Goal: Check status: Check status

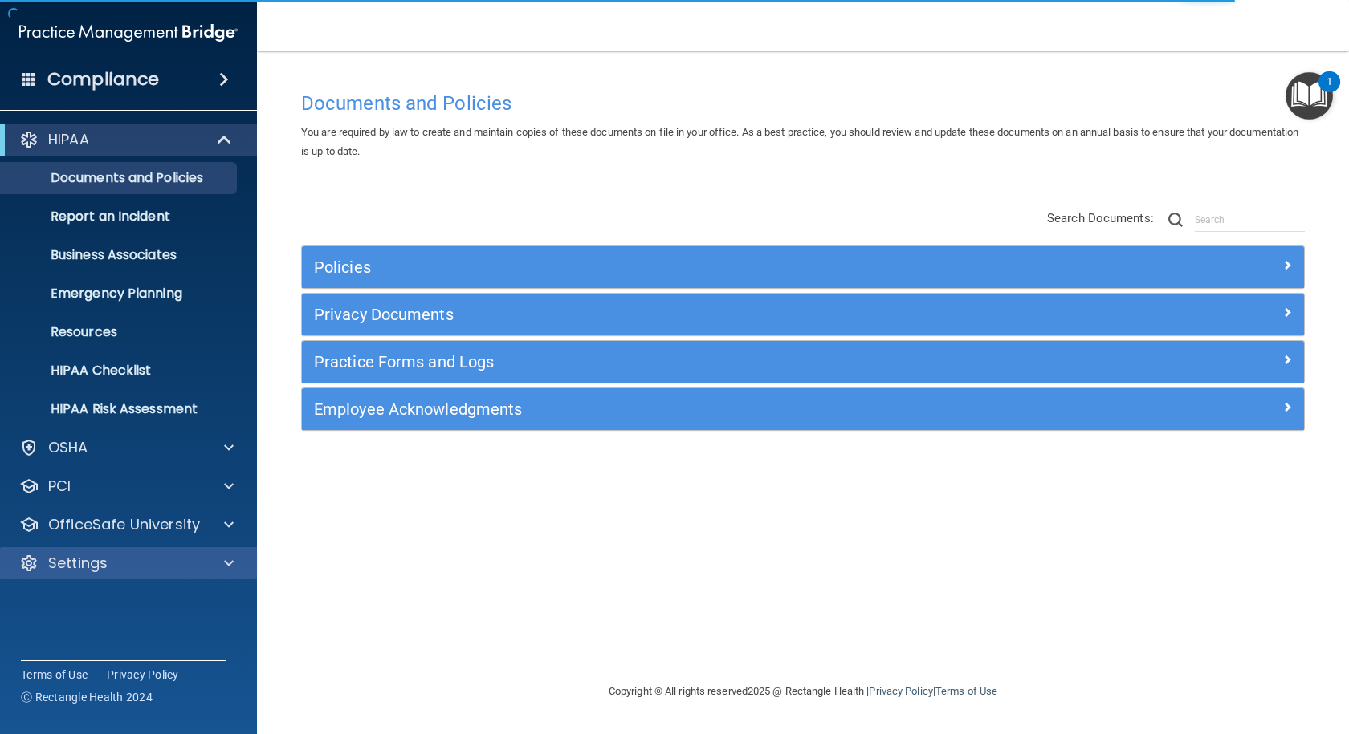
click at [132, 572] on div "Settings" at bounding box center [129, 563] width 258 height 32
click at [147, 571] on div "Settings" at bounding box center [106, 563] width 199 height 19
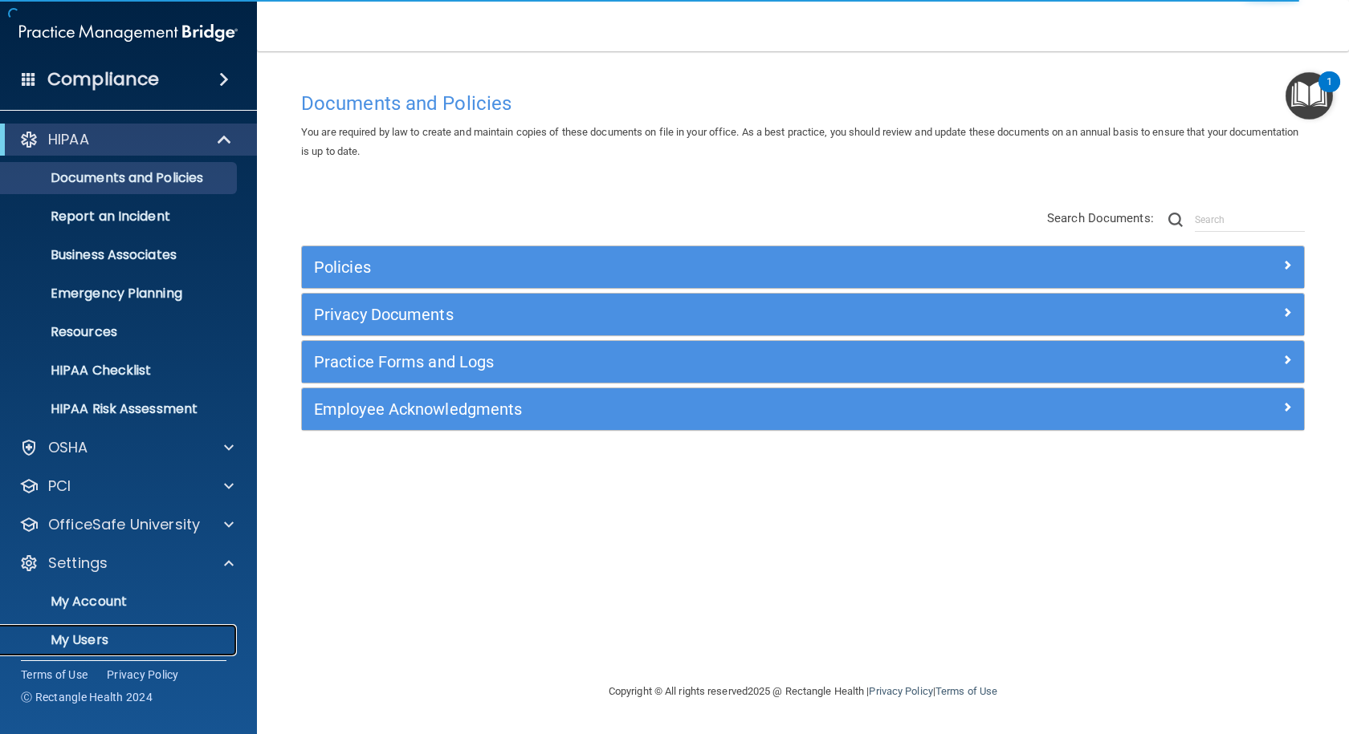
click at [107, 633] on p "My Users" at bounding box center [119, 641] width 219 height 16
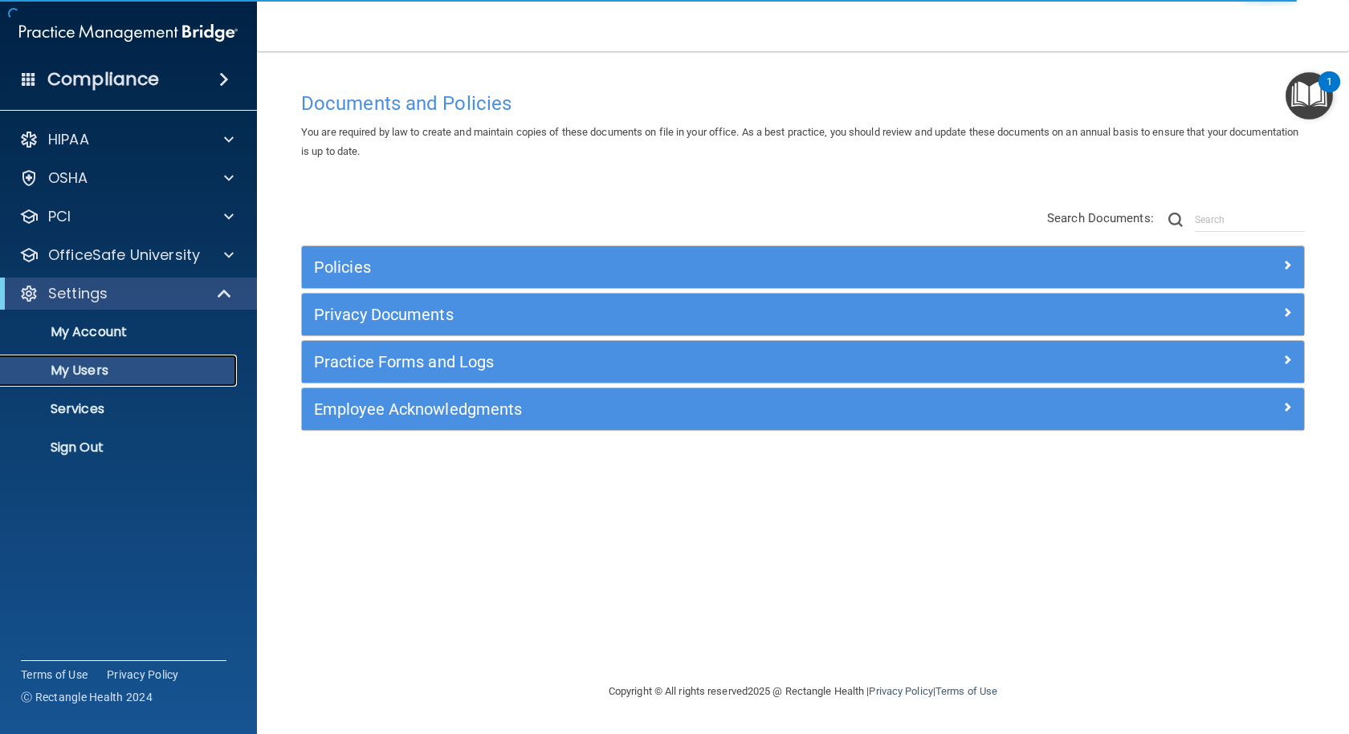
select select "20"
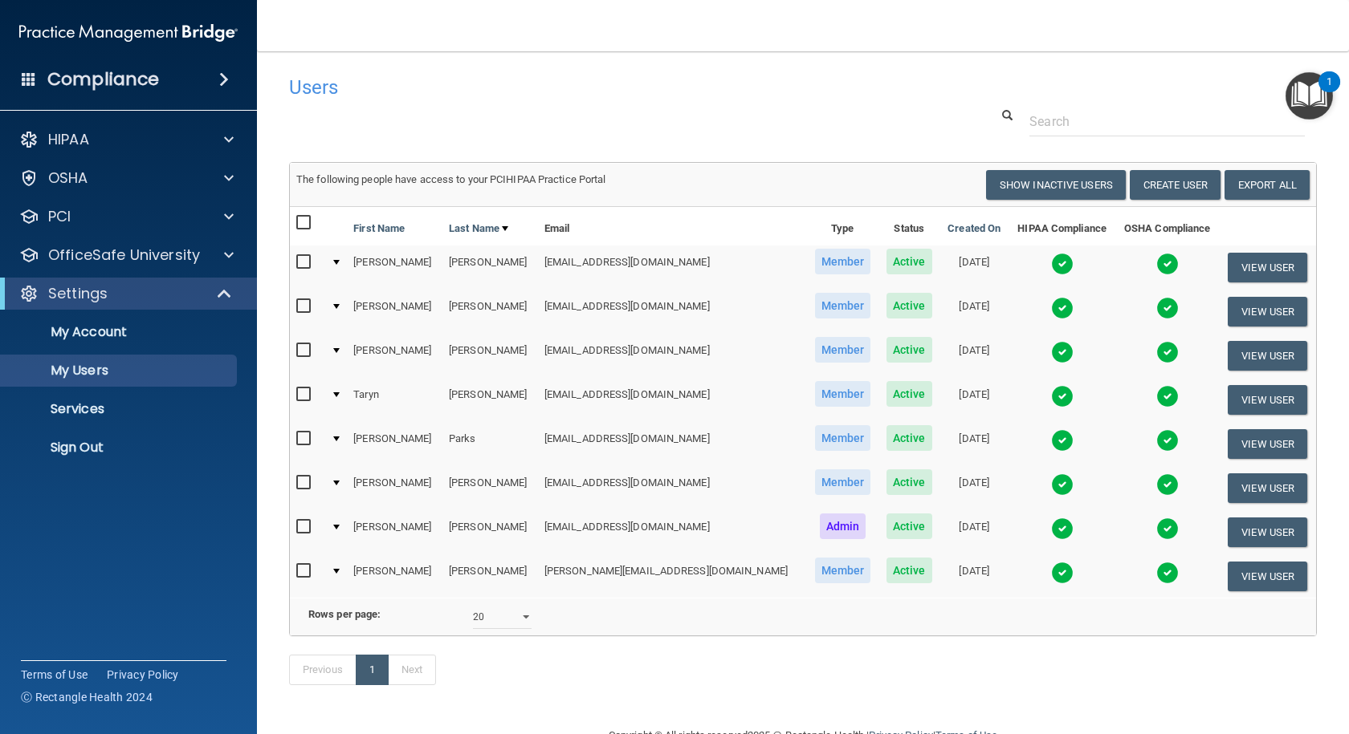
click at [1051, 267] on img at bounding box center [1062, 264] width 22 height 22
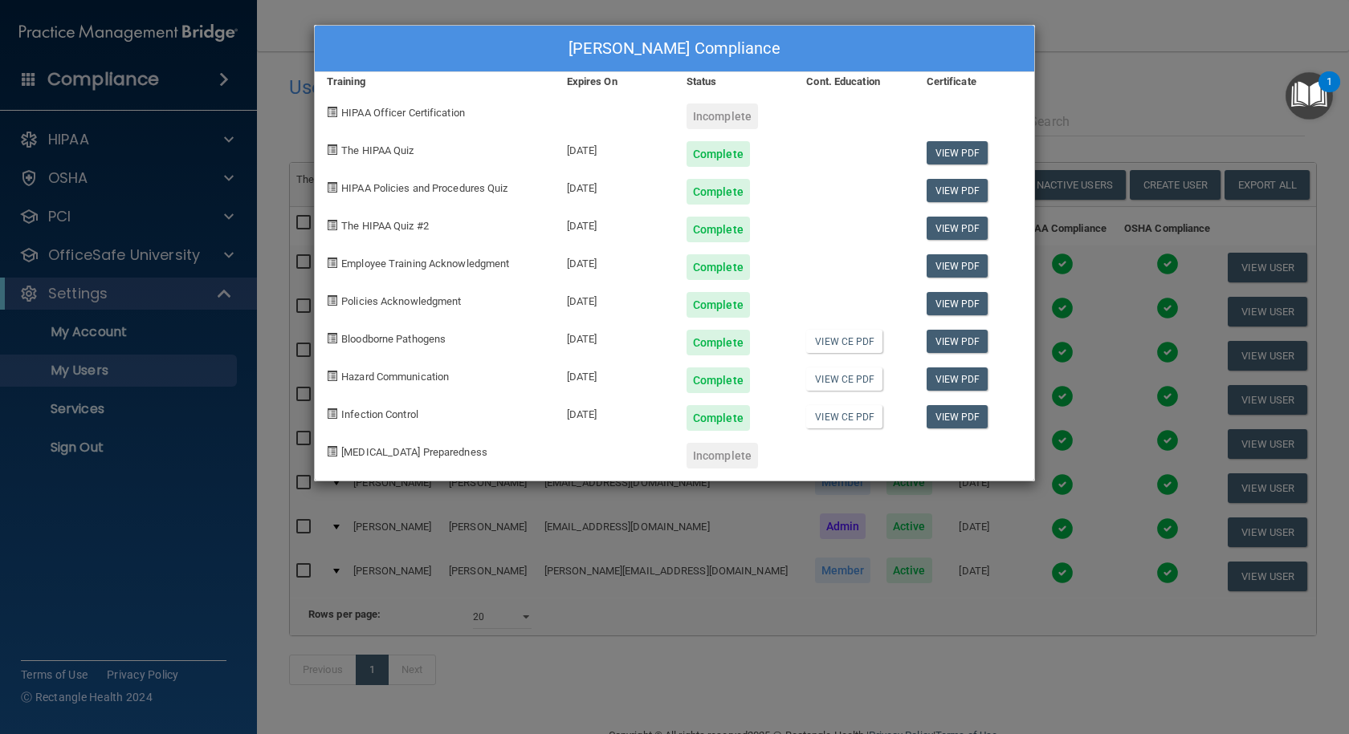
click at [1090, 106] on div "[PERSON_NAME] Compliance Training Expires On Status Cont. Education Certificate…" at bounding box center [674, 367] width 1349 height 734
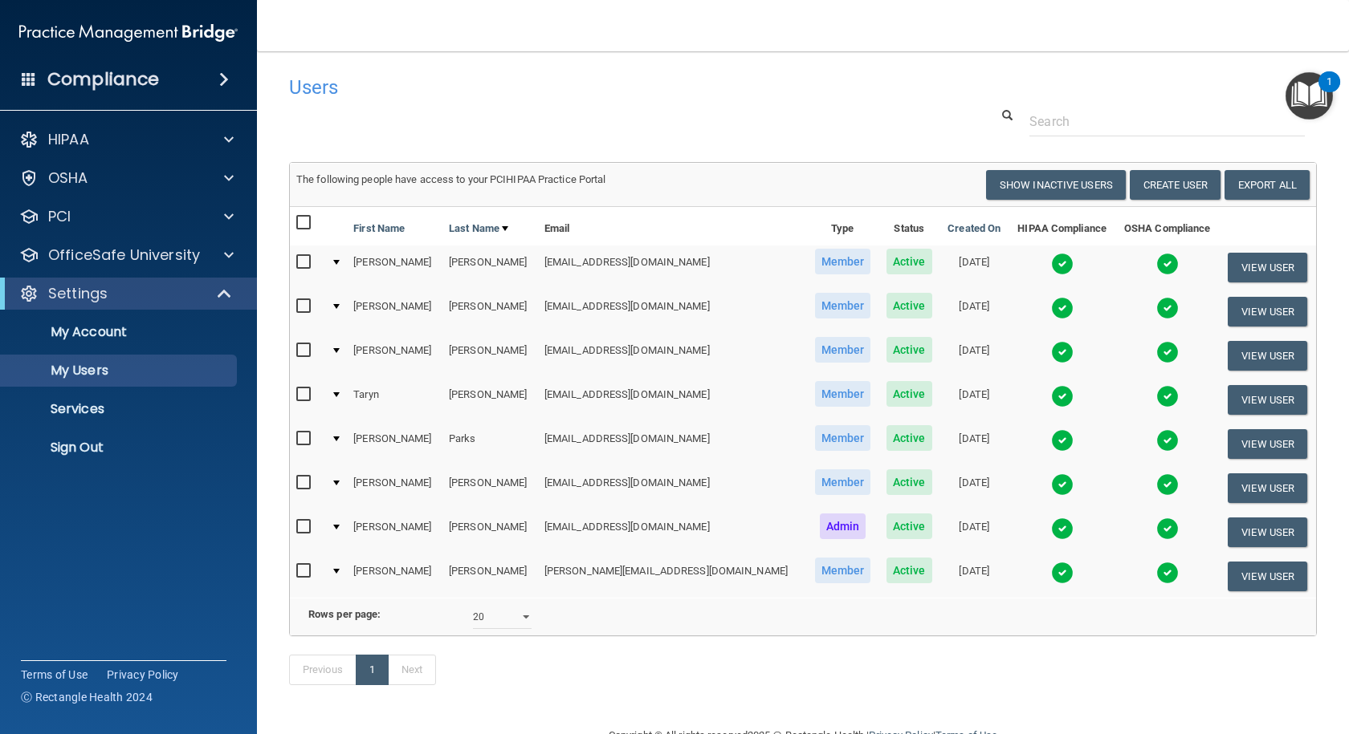
click at [1051, 310] on img at bounding box center [1062, 308] width 22 height 22
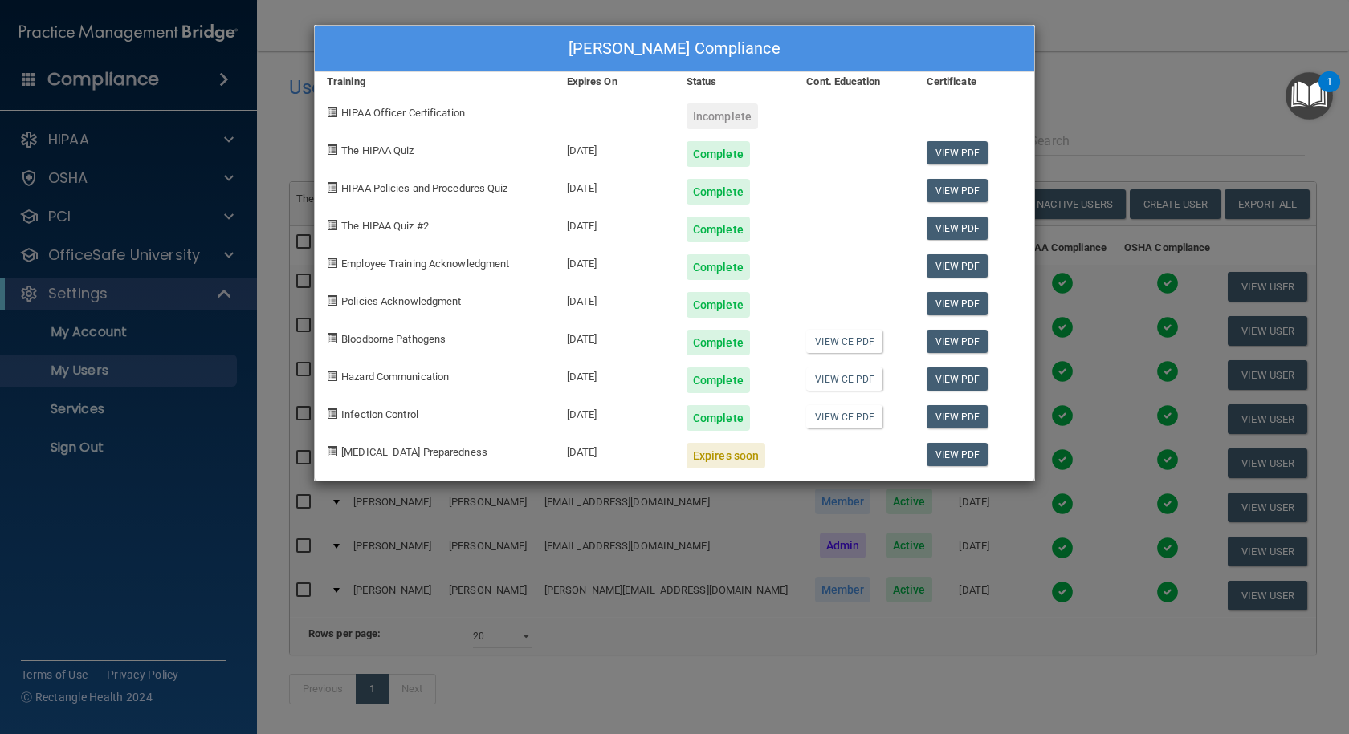
click at [1069, 116] on div "[PERSON_NAME] Compliance Training Expires On Status Cont. Education Certificate…" at bounding box center [674, 367] width 1349 height 734
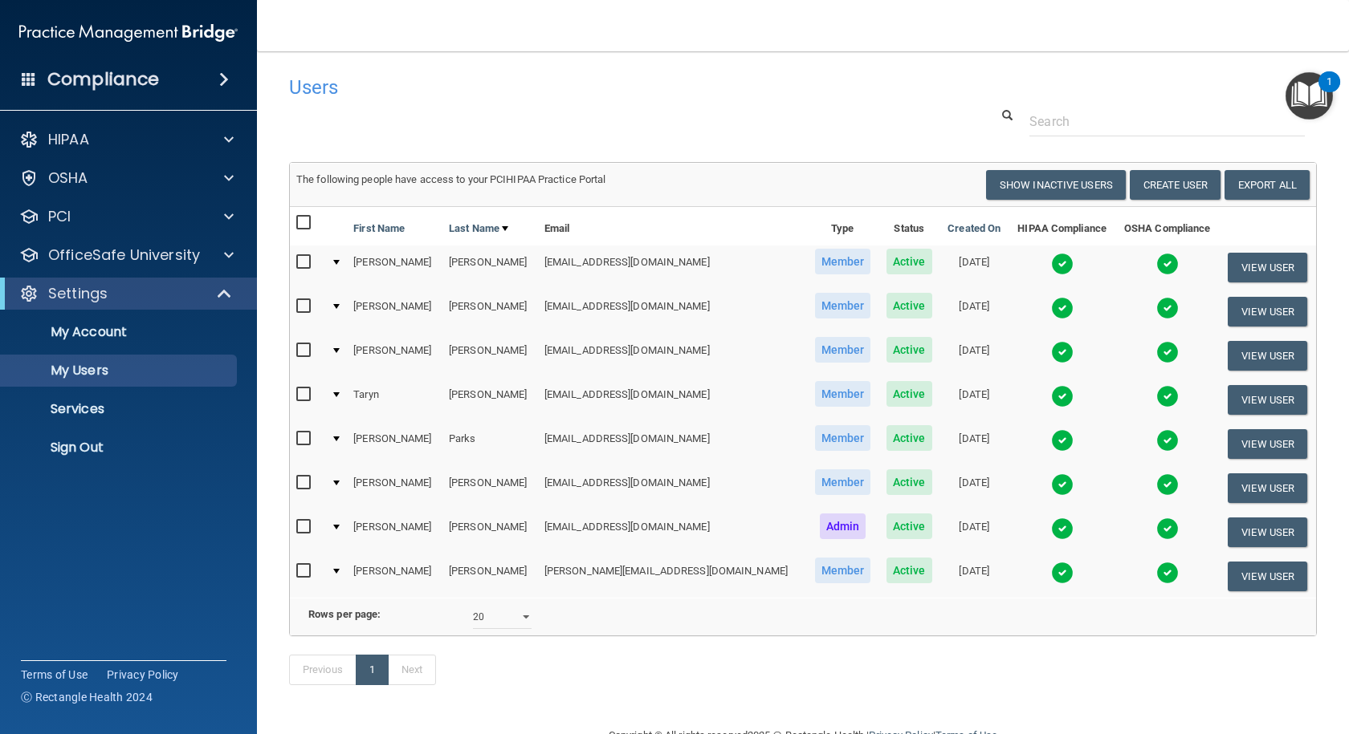
click at [1051, 267] on img at bounding box center [1062, 264] width 22 height 22
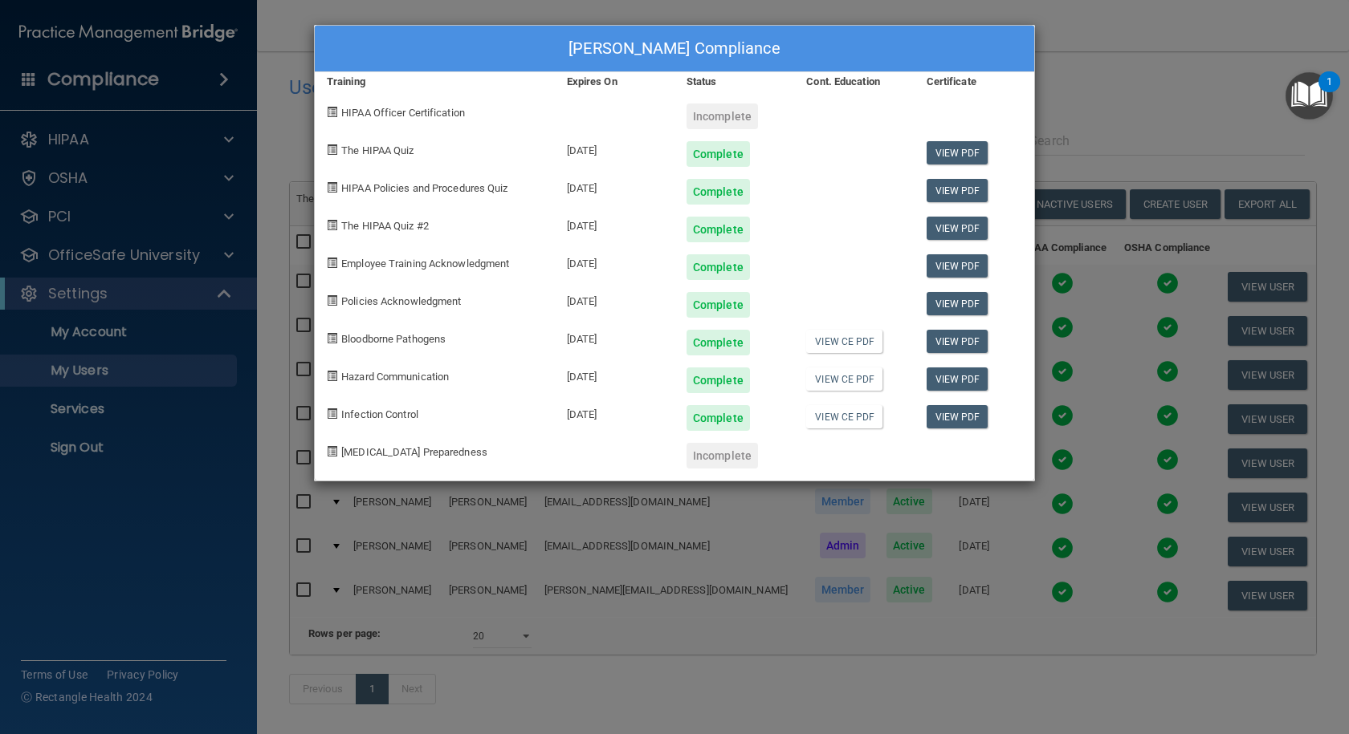
click at [1093, 138] on div "[PERSON_NAME] Compliance Training Expires On Status Cont. Education Certificate…" at bounding box center [674, 367] width 1349 height 734
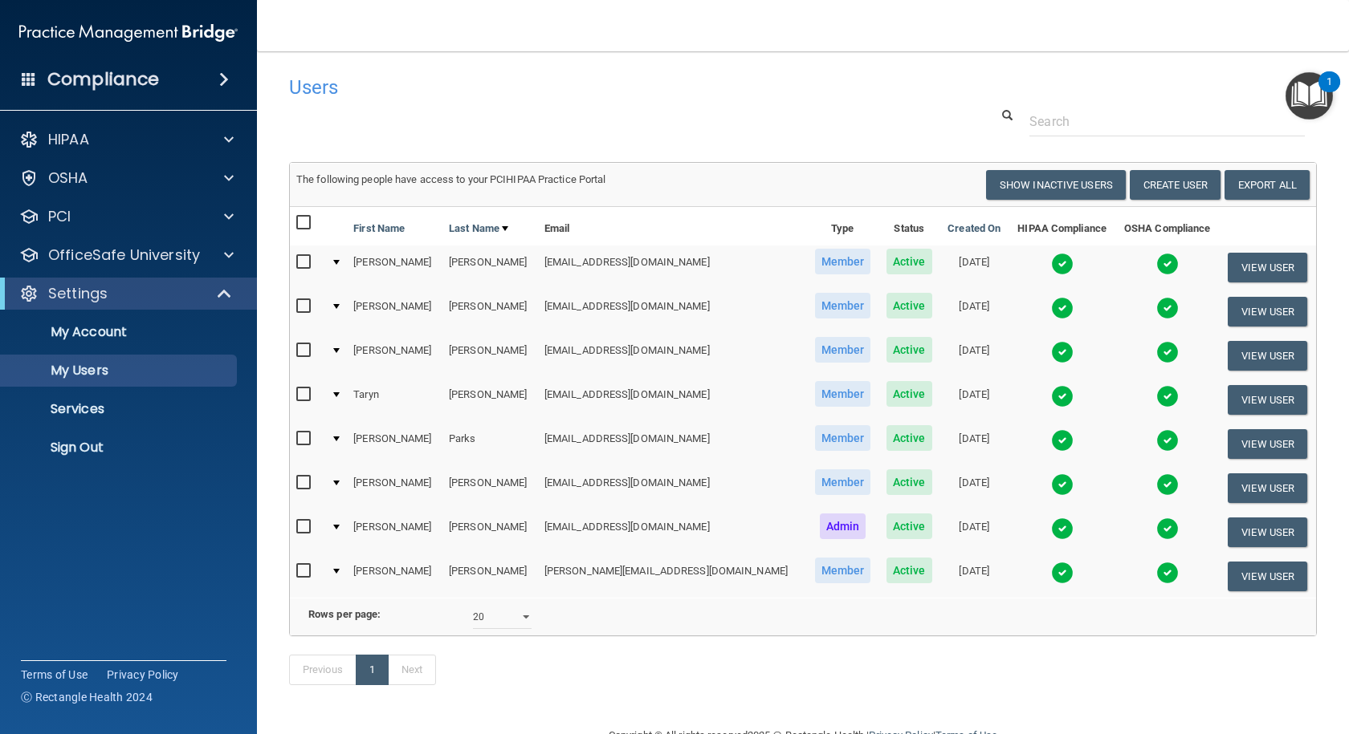
click at [1051, 357] on img at bounding box center [1062, 352] width 22 height 22
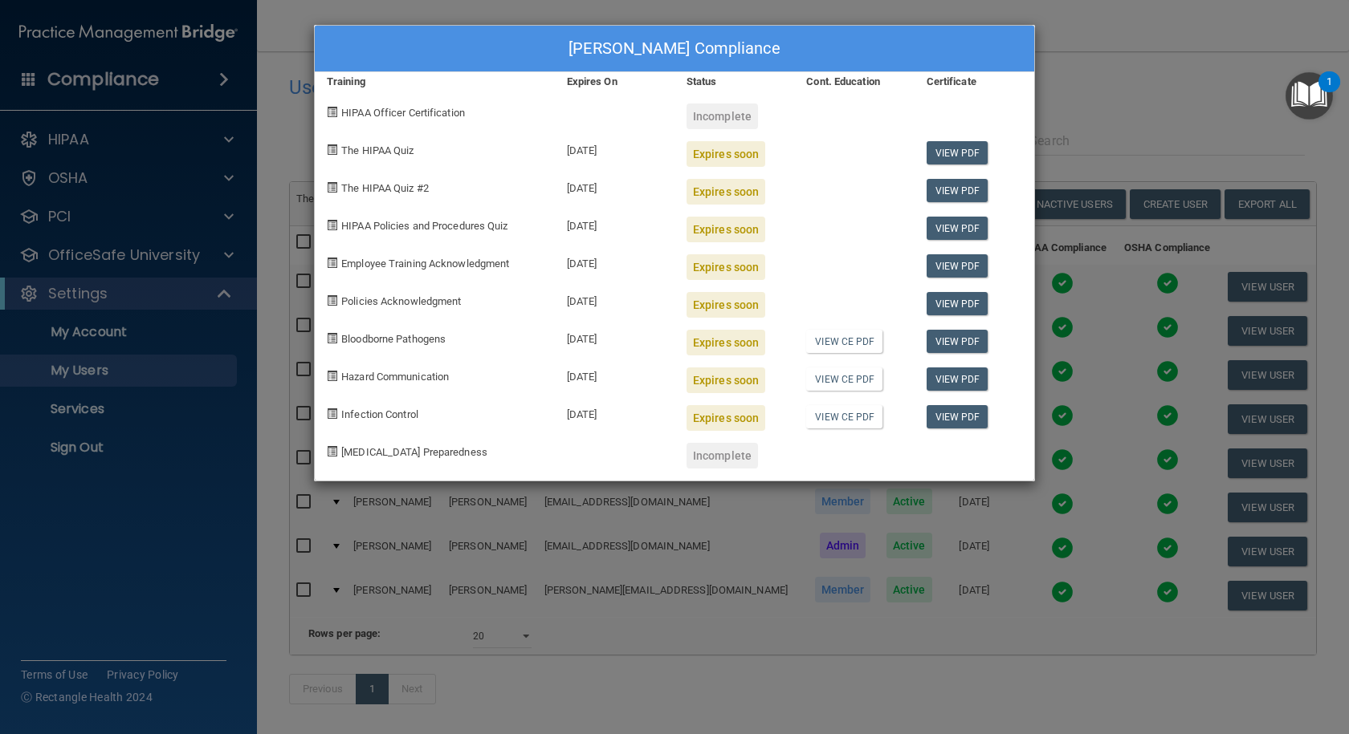
click at [1110, 123] on div "[PERSON_NAME] Compliance Training Expires On Status Cont. Education Certificate…" at bounding box center [674, 367] width 1349 height 734
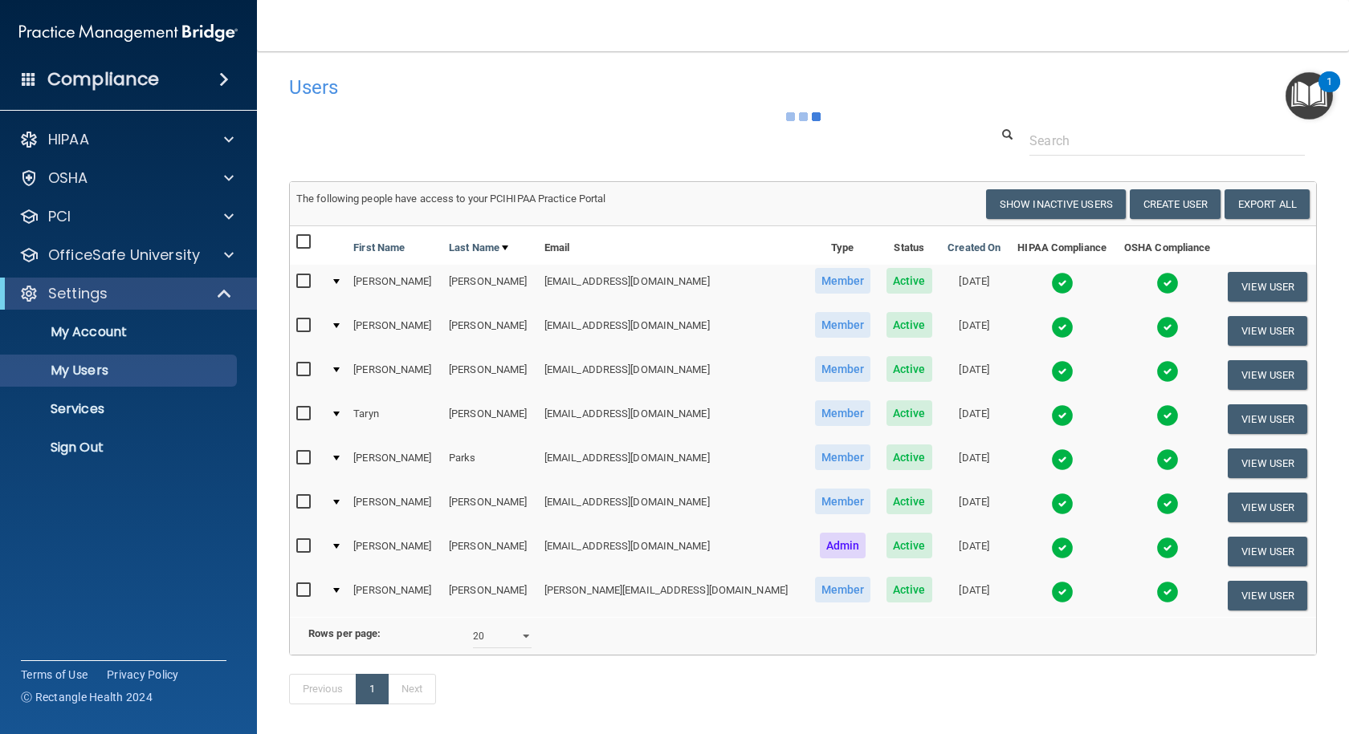
click at [1008, 417] on td at bounding box center [1061, 419] width 107 height 44
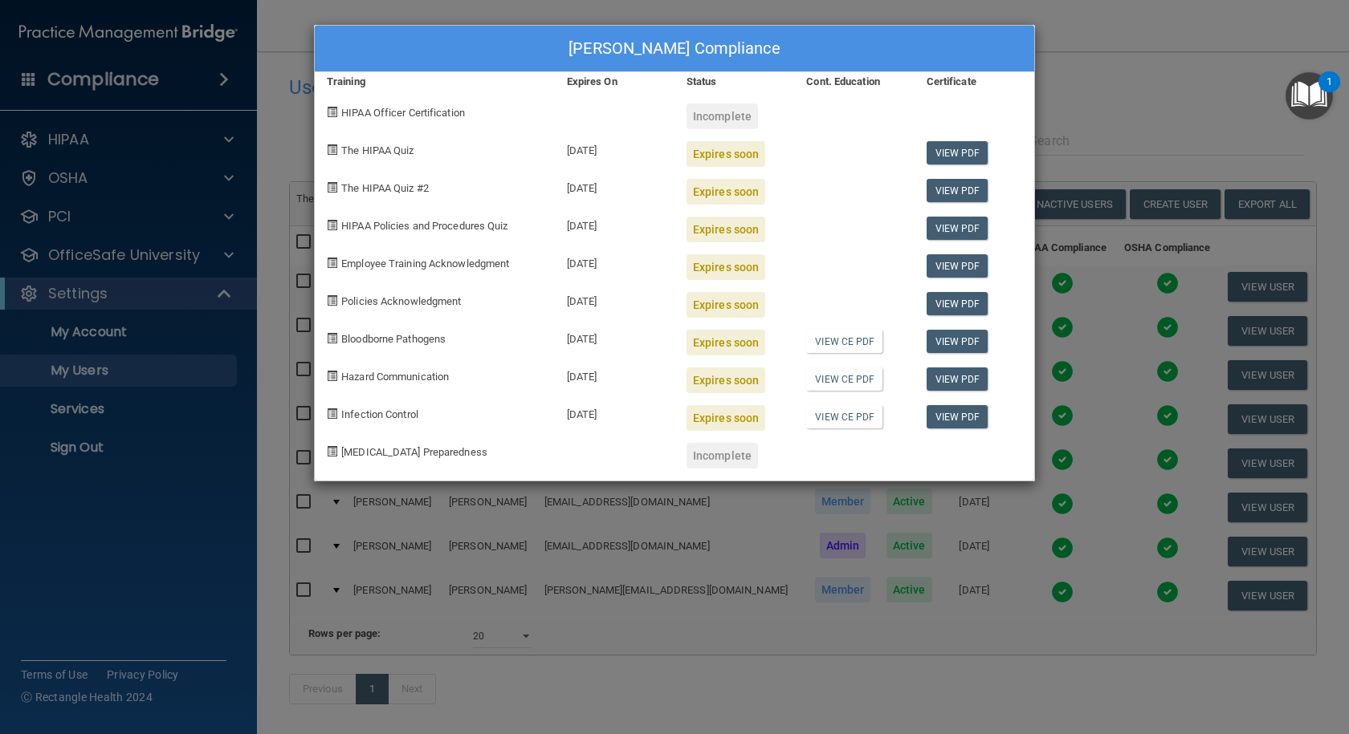
click at [1074, 91] on div "[PERSON_NAME] Compliance Training Expires On Status Cont. Education Certificate…" at bounding box center [674, 367] width 1349 height 734
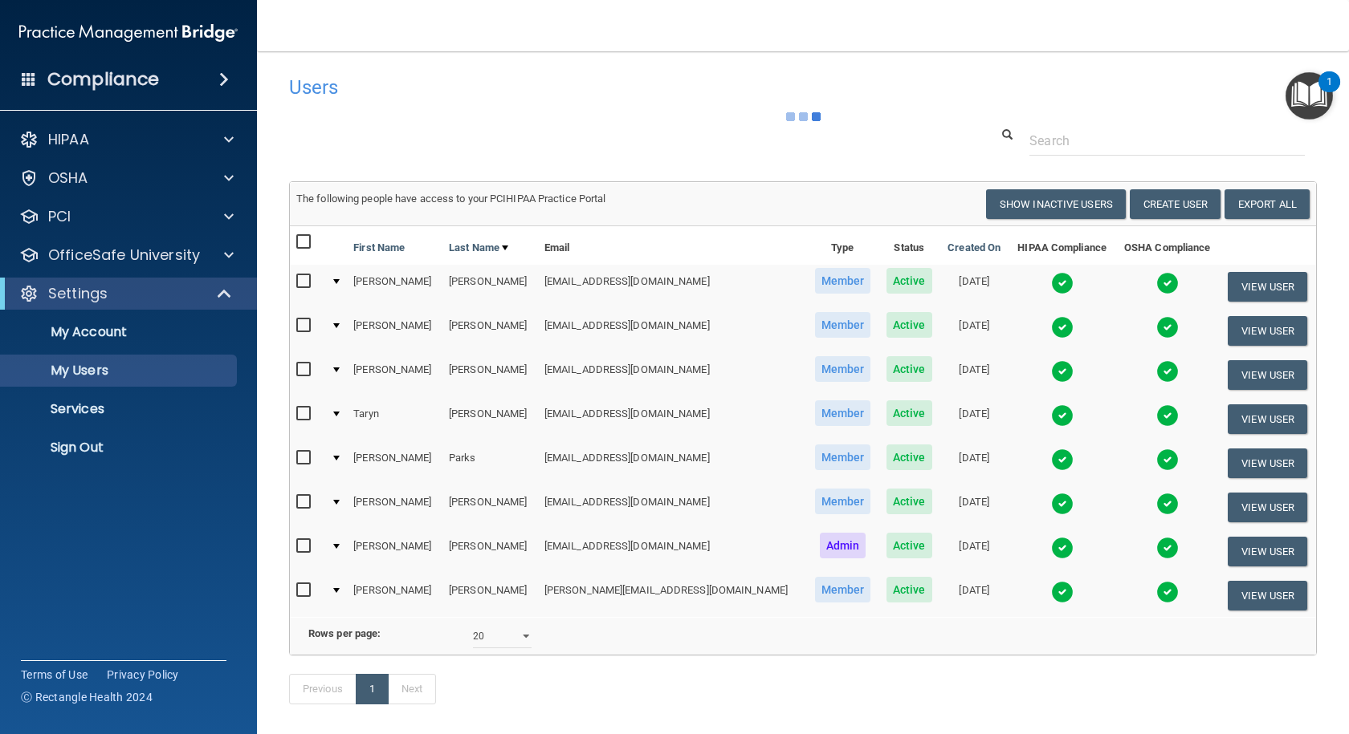
click at [1051, 462] on img at bounding box center [1062, 460] width 22 height 22
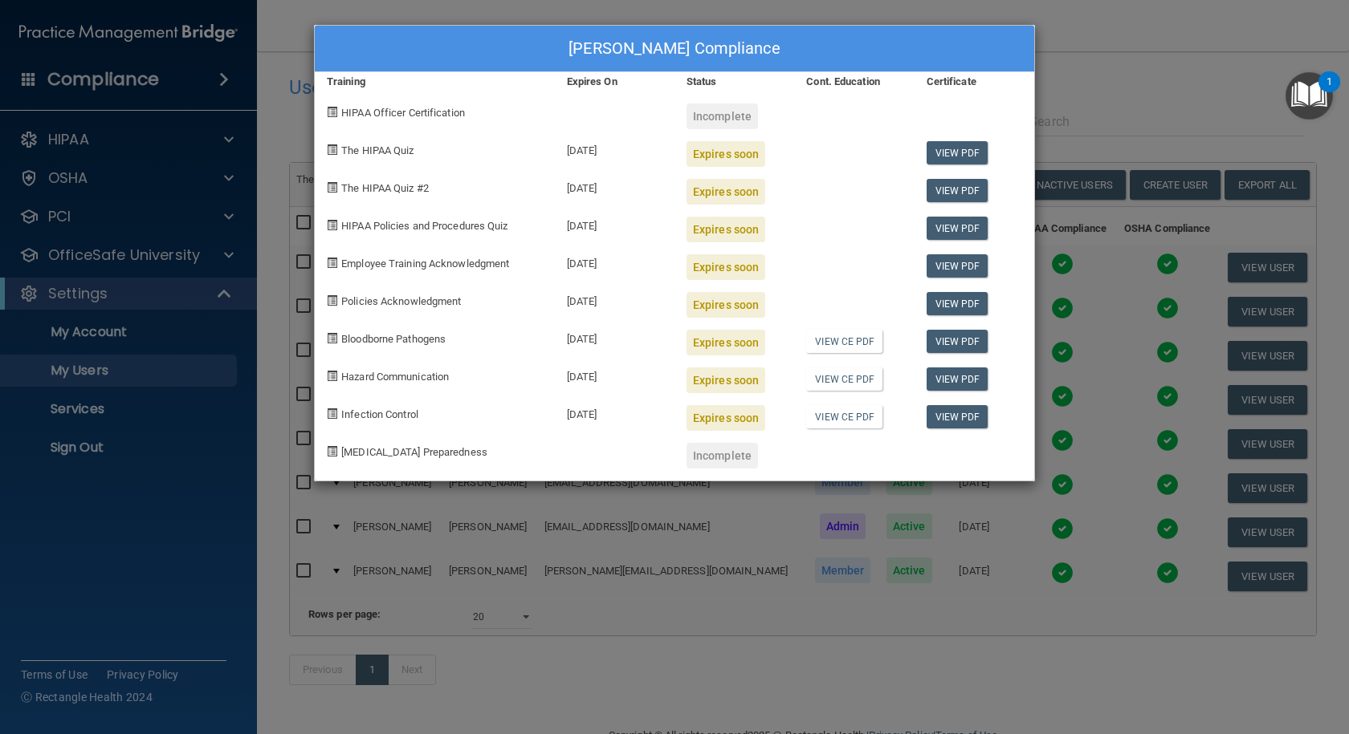
click at [1129, 41] on div "[PERSON_NAME] Compliance Training Expires On Status Cont. Education Certificate…" at bounding box center [674, 367] width 1349 height 734
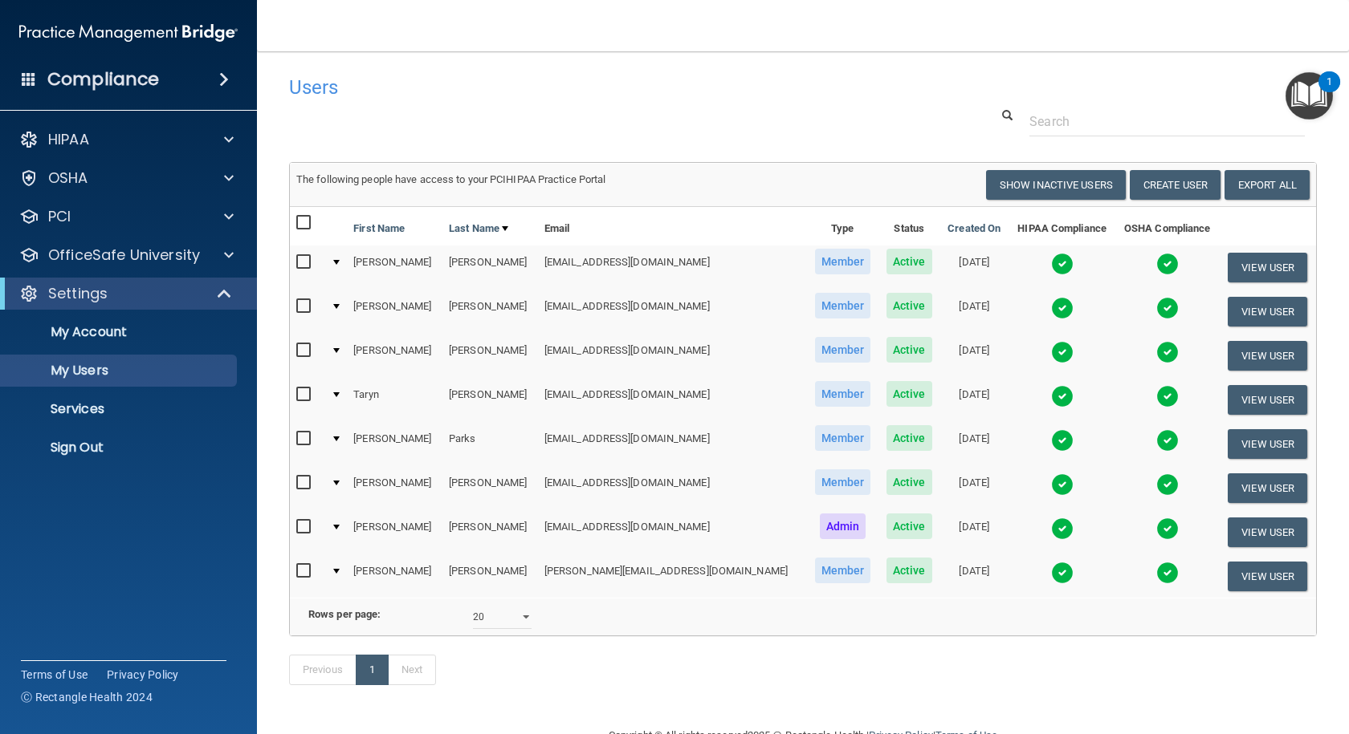
click at [1051, 527] on img at bounding box center [1062, 529] width 22 height 22
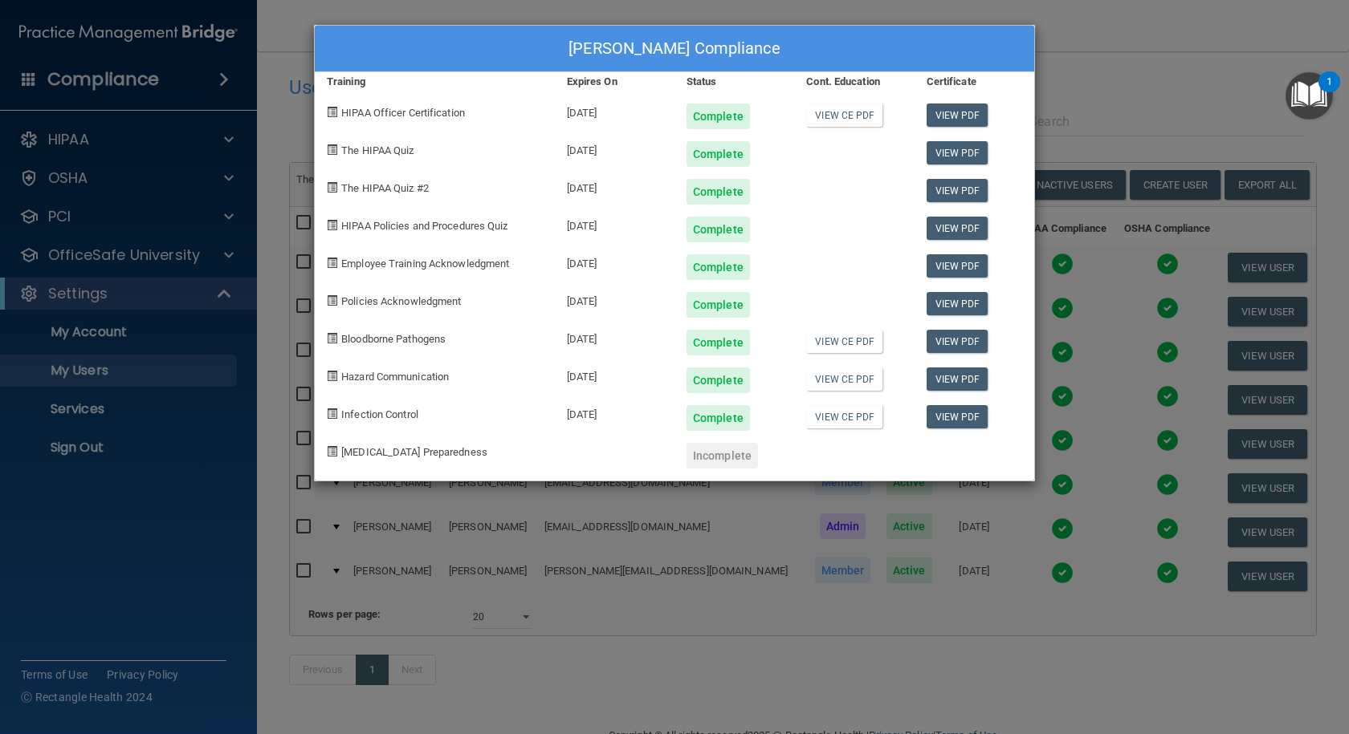
click at [1058, 75] on div "[PERSON_NAME] Compliance Training Expires On Status Cont. Education Certificate…" at bounding box center [674, 367] width 1349 height 734
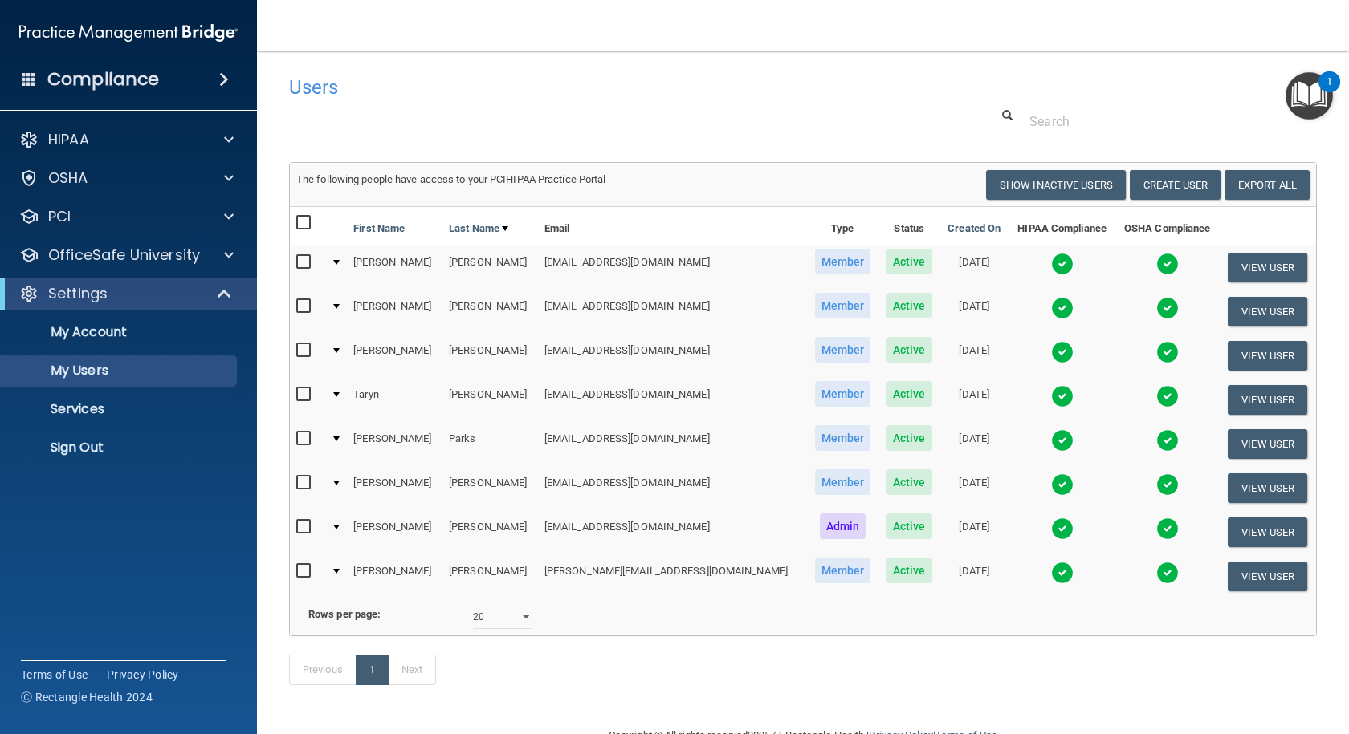
click at [1051, 579] on img at bounding box center [1062, 573] width 22 height 22
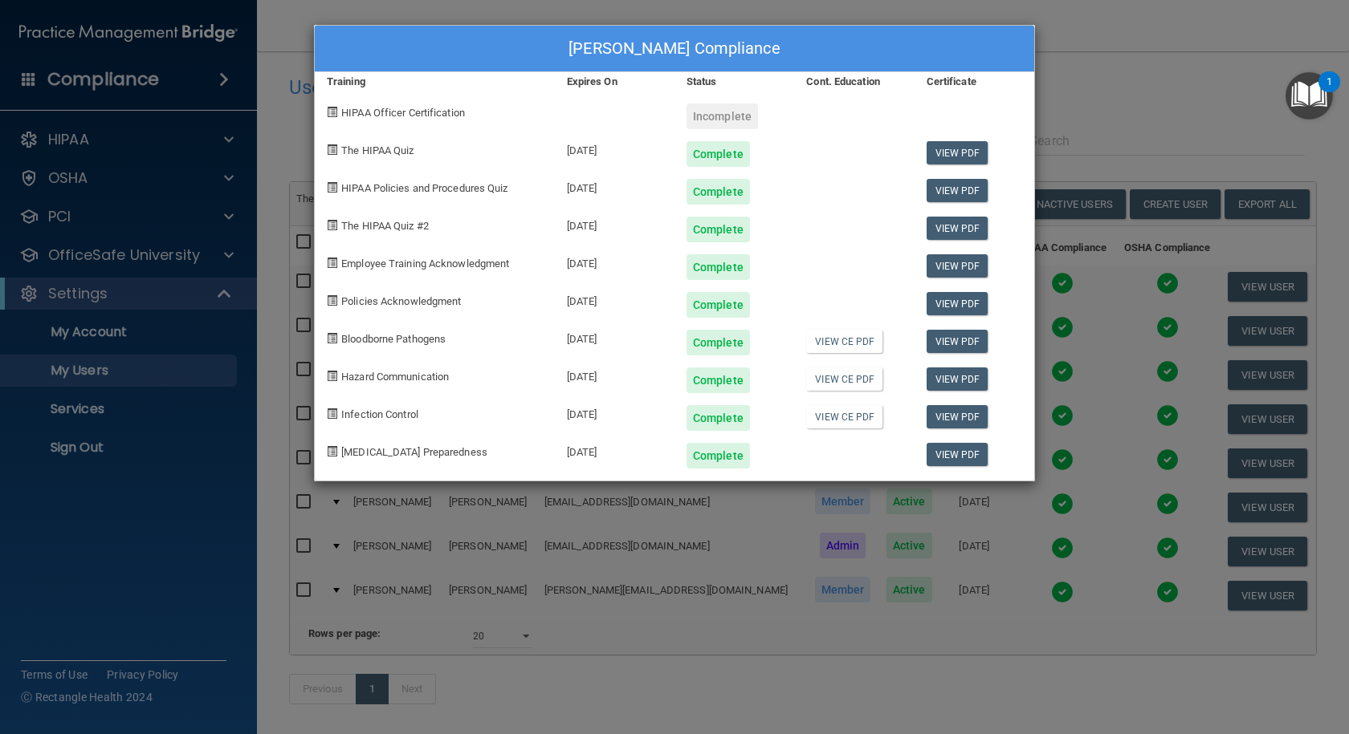
click at [1082, 108] on div "[PERSON_NAME] Compliance Training Expires On Status Cont. Education Certificate…" at bounding box center [674, 367] width 1349 height 734
